Goal: Task Accomplishment & Management: Complete application form

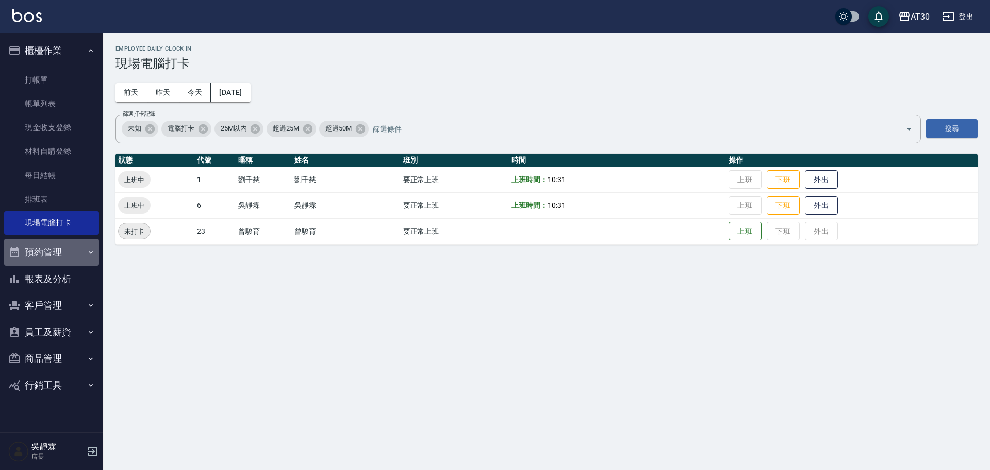
click at [51, 258] on button "預約管理" at bounding box center [51, 252] width 95 height 27
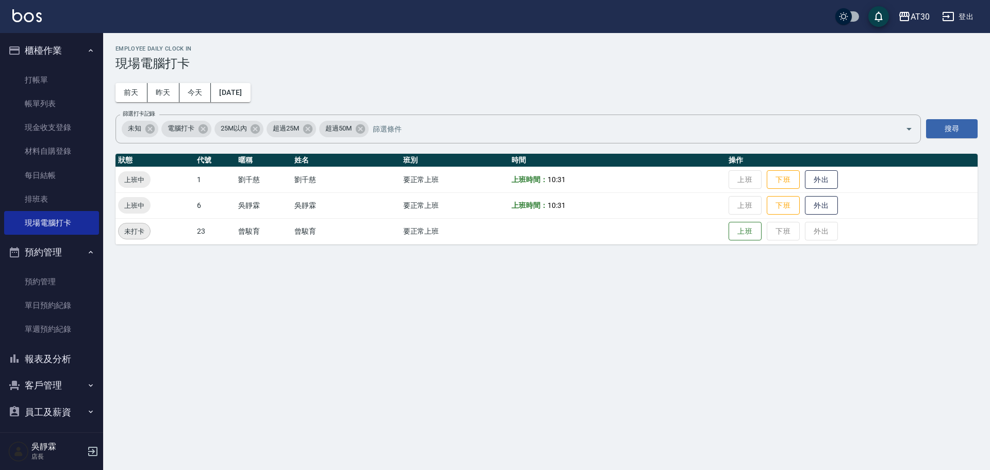
click at [73, 235] on ul "打帳單 帳單列表 現金收支登錄 材料自購登錄 每日結帳 排班表 現場電腦打卡" at bounding box center [51, 151] width 95 height 175
click at [68, 247] on button "預約管理" at bounding box center [51, 252] width 95 height 27
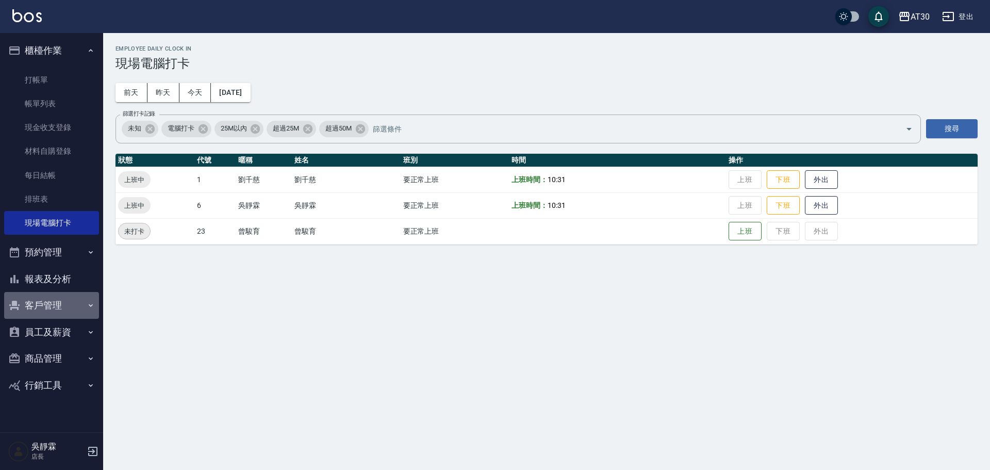
click at [68, 310] on button "客戶管理" at bounding box center [51, 305] width 95 height 27
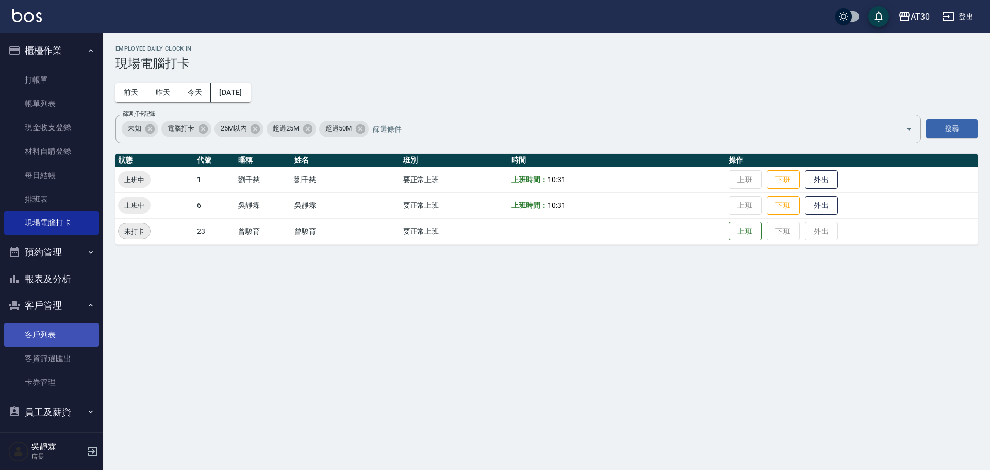
click at [73, 341] on link "客戶列表" at bounding box center [51, 335] width 95 height 24
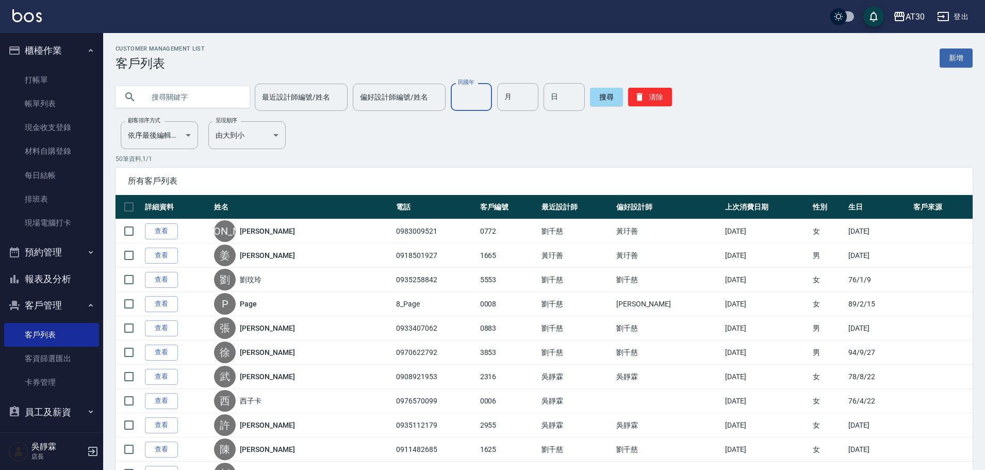
click at [474, 91] on input "民國年" at bounding box center [471, 97] width 41 height 28
type input "94"
type input "04"
type input "28"
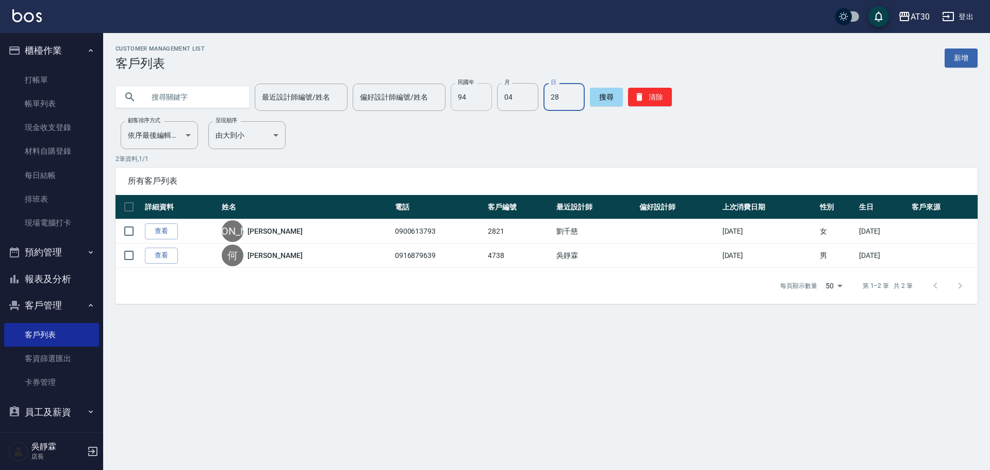
click at [458, 101] on input "94" at bounding box center [471, 97] width 41 height 28
type input "98"
type input "12"
type input "16"
